Goal: Complete application form

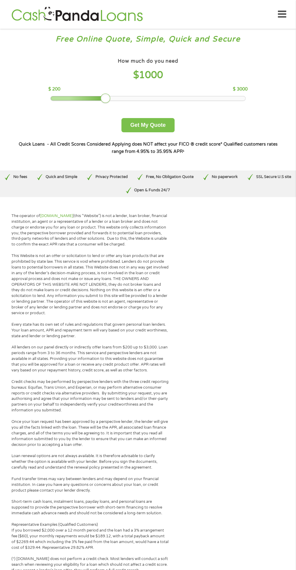
click at [148, 127] on button "Get My Quote" at bounding box center [148, 125] width 53 height 14
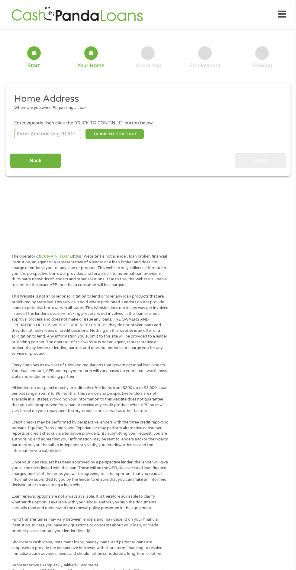
scroll to position [3, 0]
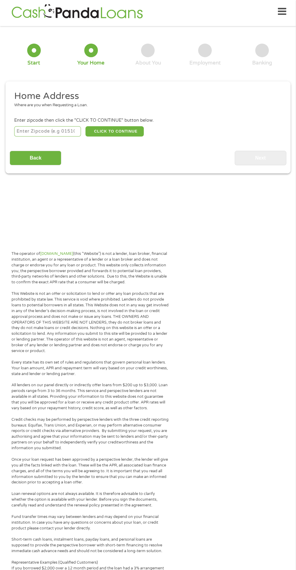
click at [57, 129] on input "number" at bounding box center [47, 131] width 67 height 10
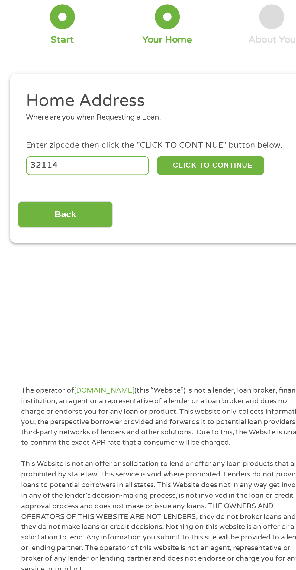
type input "32114"
click at [124, 131] on button "CLICK TO CONTINUE" at bounding box center [115, 131] width 58 height 10
type input "32114"
type input "[GEOGRAPHIC_DATA]"
select select "[US_STATE]"
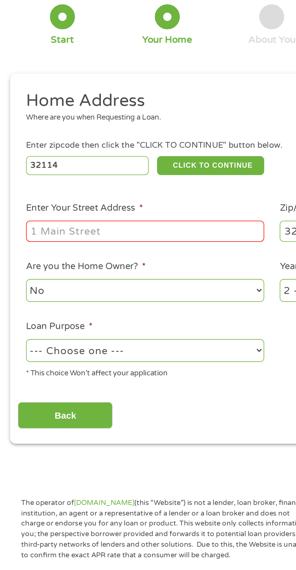
click at [92, 166] on input "Enter Your Street Address *" at bounding box center [79, 166] width 130 height 11
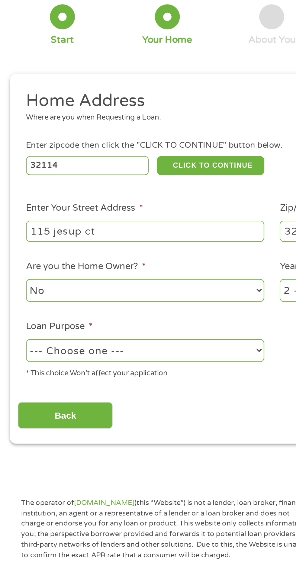
type input "115 jesup ct"
click at [159, 165] on input "32114" at bounding box center [217, 166] width 130 height 11
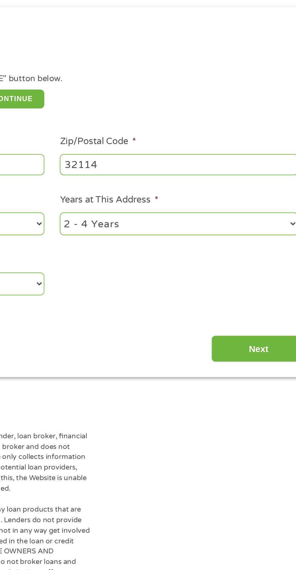
click at [209, 202] on select "1 Year or less 1 - 2 Years 2 - 4 Years Over 4 Years" at bounding box center [217, 199] width 130 height 12
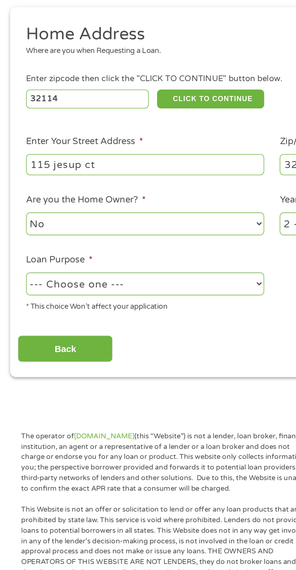
click at [93, 234] on select "--- Choose one --- Pay Bills Debt Consolidation Home Improvement Major Purchase…" at bounding box center [79, 232] width 130 height 12
select select "majorpurchase"
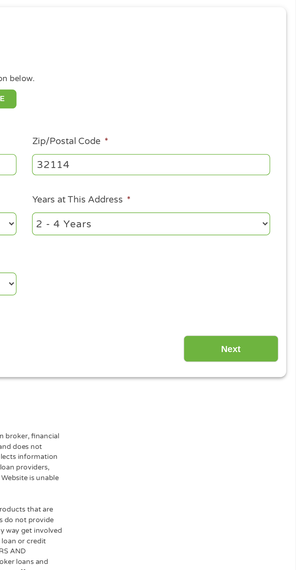
click at [259, 267] on input "Next" at bounding box center [261, 267] width 52 height 15
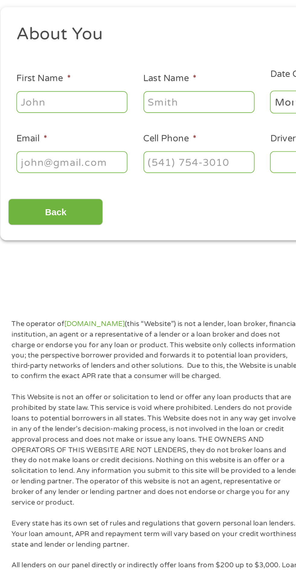
click at [50, 128] on input "First Name *" at bounding box center [44, 132] width 61 height 11
click at [48, 131] on input "First Name *" at bounding box center [44, 132] width 61 height 11
type input "[PERSON_NAME]"
click at [115, 131] on input "Last Name *" at bounding box center [114, 132] width 61 height 11
type input "[PERSON_NAME]"
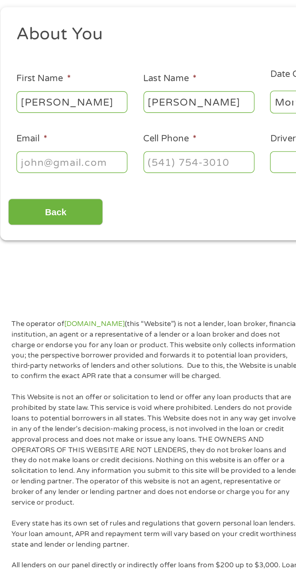
click at [53, 164] on input "Email *" at bounding box center [44, 165] width 61 height 11
type input "[EMAIL_ADDRESS][DOMAIN_NAME]"
click at [127, 166] on input "Cell Phone *" at bounding box center [114, 165] width 61 height 11
type input "[PHONE_NUMBER]"
click at [157, 167] on input "Driver License Number *" at bounding box center [182, 165] width 61 height 11
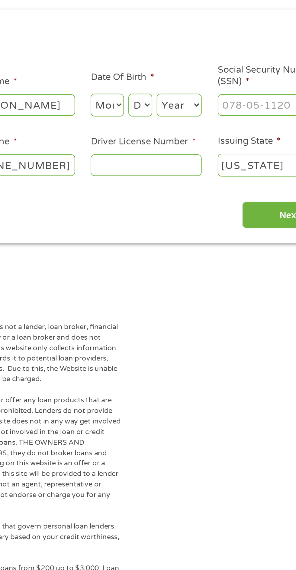
click at [159, 131] on select "Month 1 2 3 4 5 6 7 8 9 10 11 12" at bounding box center [161, 133] width 18 height 12
select select "6"
click at [184, 129] on select "Day 1 2 3 4 5 6 7 8 9 10 11 12 13 14 15 16 17 18 19 20 21 22 23 24 25 26 27 28 …" at bounding box center [179, 133] width 13 height 12
select select "28"
click at [204, 133] on select "Year [DATE] 2006 2005 2004 2003 2002 2001 2000 1999 1998 1997 1996 1995 1994 19…" at bounding box center [200, 133] width 25 height 12
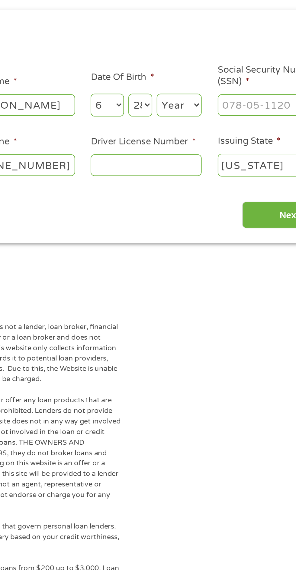
select select "1994"
click at [245, 132] on input "Social Security Number (SSN) *" at bounding box center [252, 132] width 61 height 11
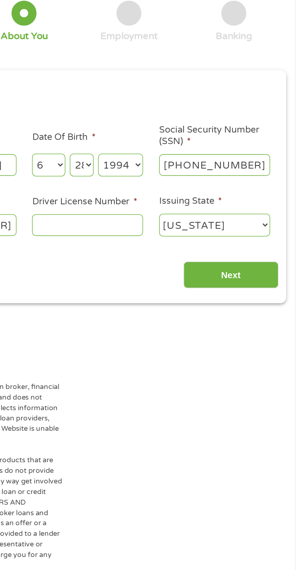
type input "594-43-6517"
click at [259, 163] on select "[US_STATE] [US_STATE] [US_STATE] [US_STATE] [US_STATE] [US_STATE] [US_STATE] [U…" at bounding box center [252, 165] width 61 height 12
click at [192, 165] on input "Driver License Number *" at bounding box center [182, 165] width 61 height 11
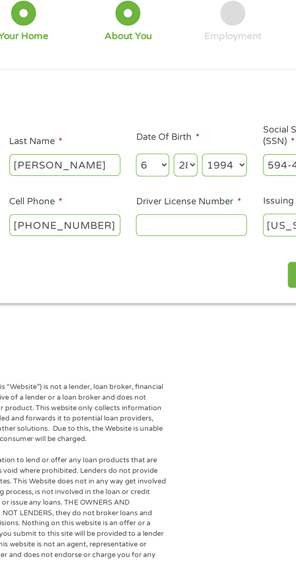
click at [182, 167] on input "Driver License Number *" at bounding box center [182, 165] width 61 height 11
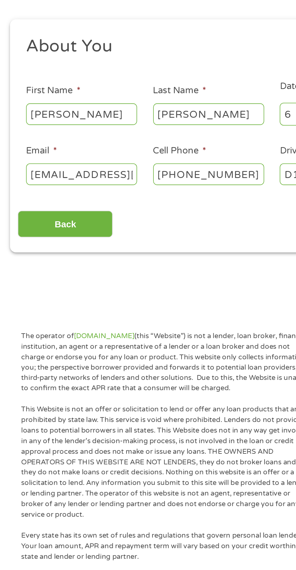
scroll to position [5, 0]
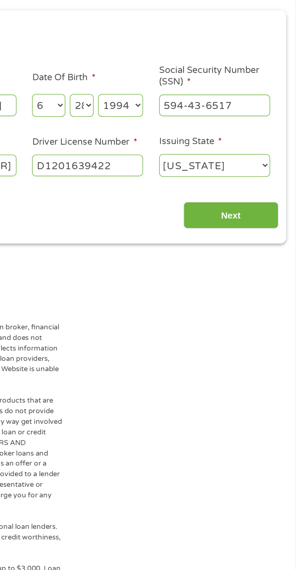
type input "D1201639422"
click at [265, 193] on input "Next" at bounding box center [261, 191] width 52 height 15
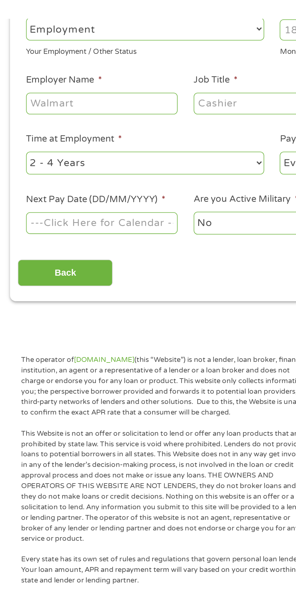
scroll to position [7, 0]
